Goal: Use online tool/utility: Utilize a website feature to perform a specific function

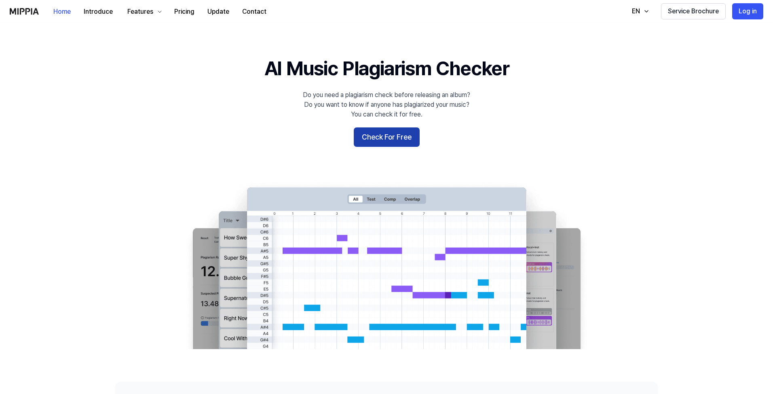
drag, startPoint x: 0, startPoint y: 0, endPoint x: 386, endPoint y: 141, distance: 411.0
click at [386, 141] on button "Check For Free" at bounding box center [387, 136] width 66 height 19
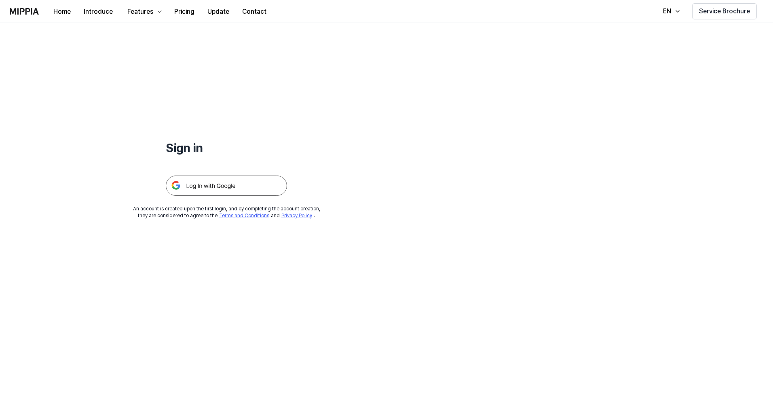
click at [181, 186] on img at bounding box center [226, 185] width 121 height 20
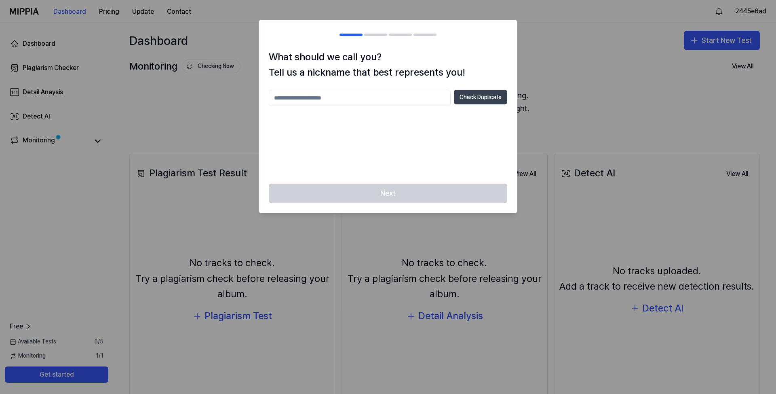
click at [474, 99] on button "Check Duplicate" at bounding box center [480, 97] width 53 height 15
click at [392, 193] on div "Next" at bounding box center [388, 198] width 258 height 29
click at [355, 100] on input "text" at bounding box center [360, 98] width 182 height 16
type input "*****"
click at [481, 96] on button "Check Duplicate" at bounding box center [480, 97] width 53 height 15
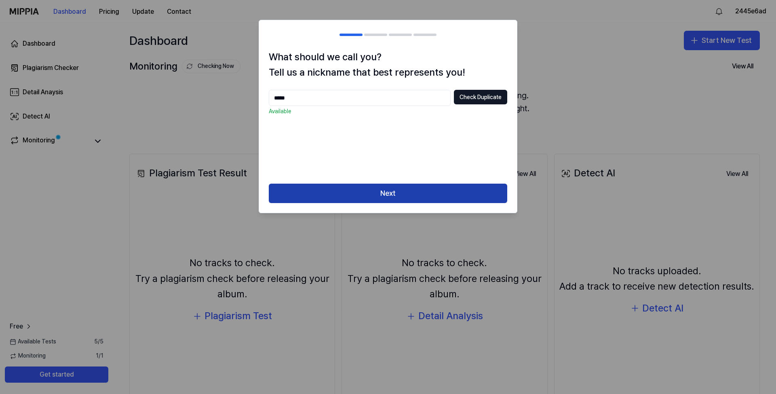
click at [378, 194] on button "Next" at bounding box center [388, 193] width 239 height 19
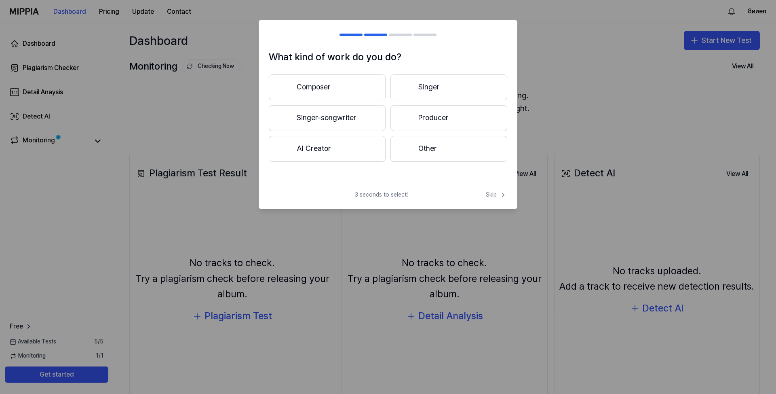
click at [418, 153] on button "Other" at bounding box center [449, 149] width 117 height 26
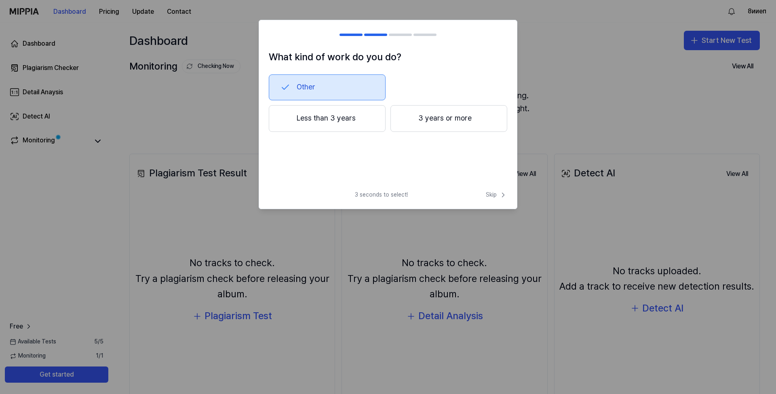
click at [585, 79] on div at bounding box center [388, 197] width 776 height 394
